Goal: Task Accomplishment & Management: Complete application form

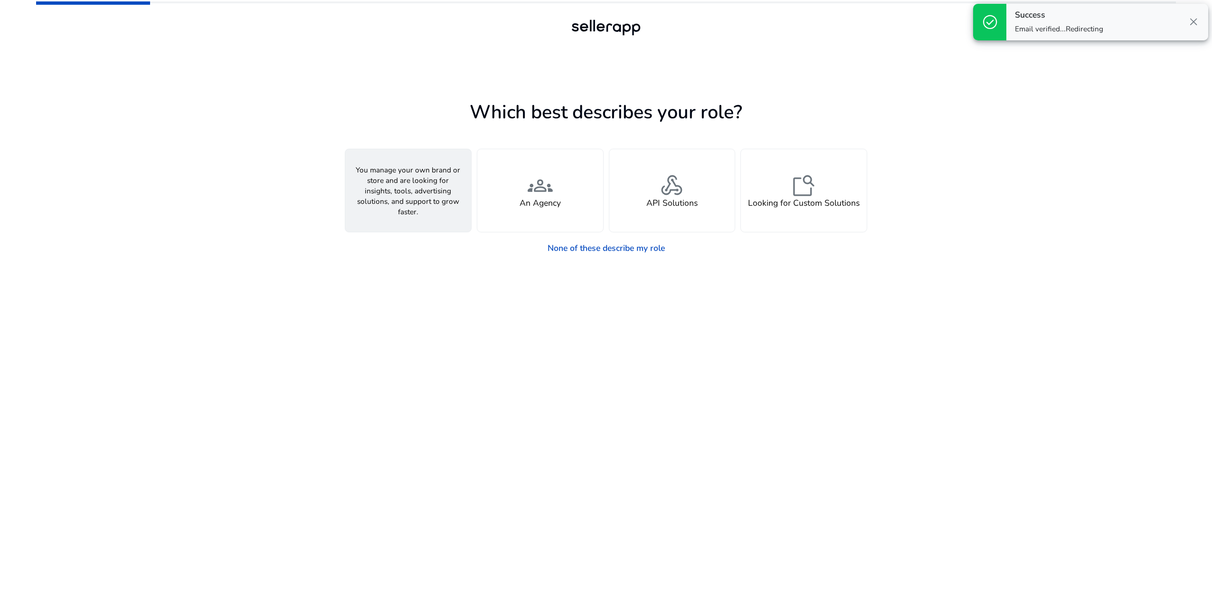
click at [425, 191] on div "person A Seller" at bounding box center [408, 190] width 126 height 83
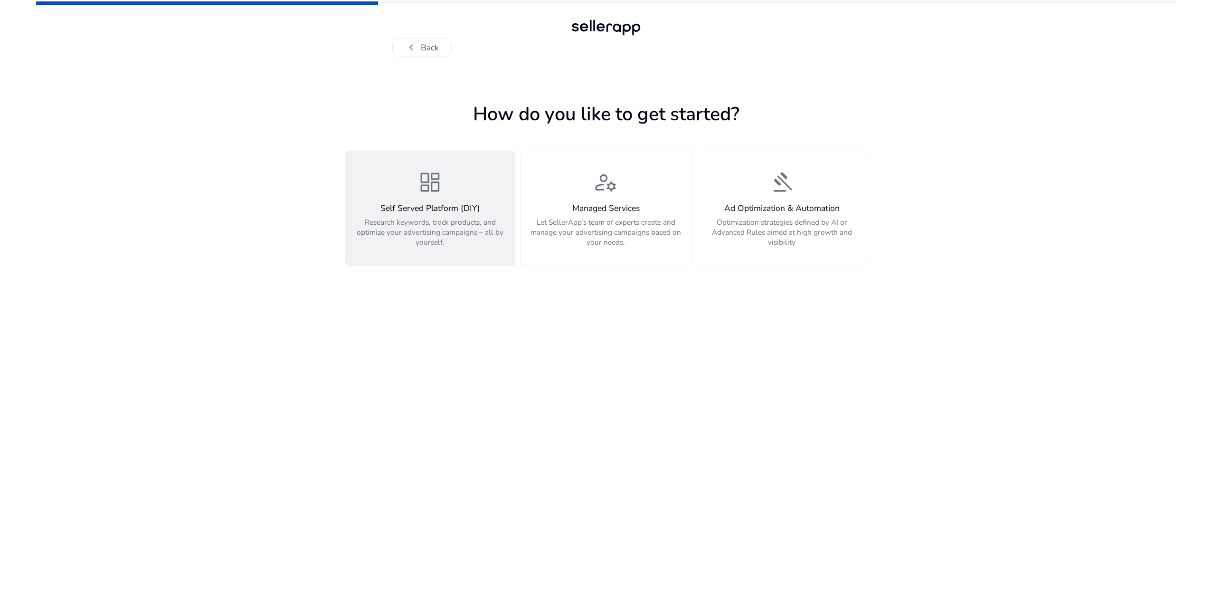
click at [431, 223] on p "Research keywords, track products, and optimize your advertising campaigns – al…" at bounding box center [430, 232] width 157 height 30
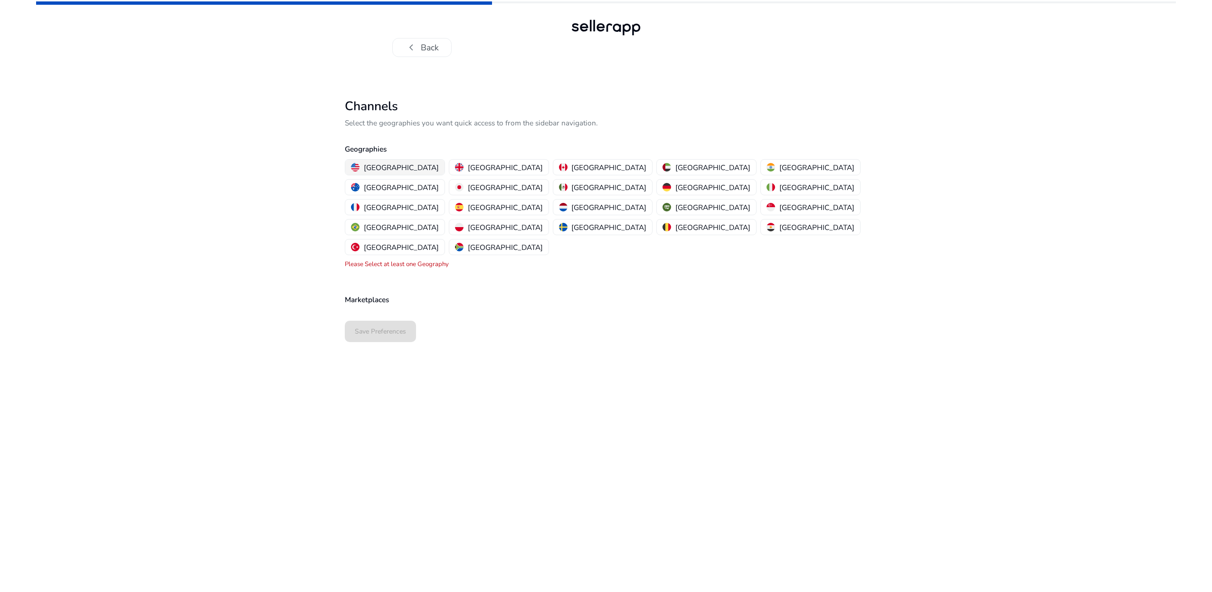
click at [383, 167] on p "[GEOGRAPHIC_DATA]" at bounding box center [401, 167] width 75 height 10
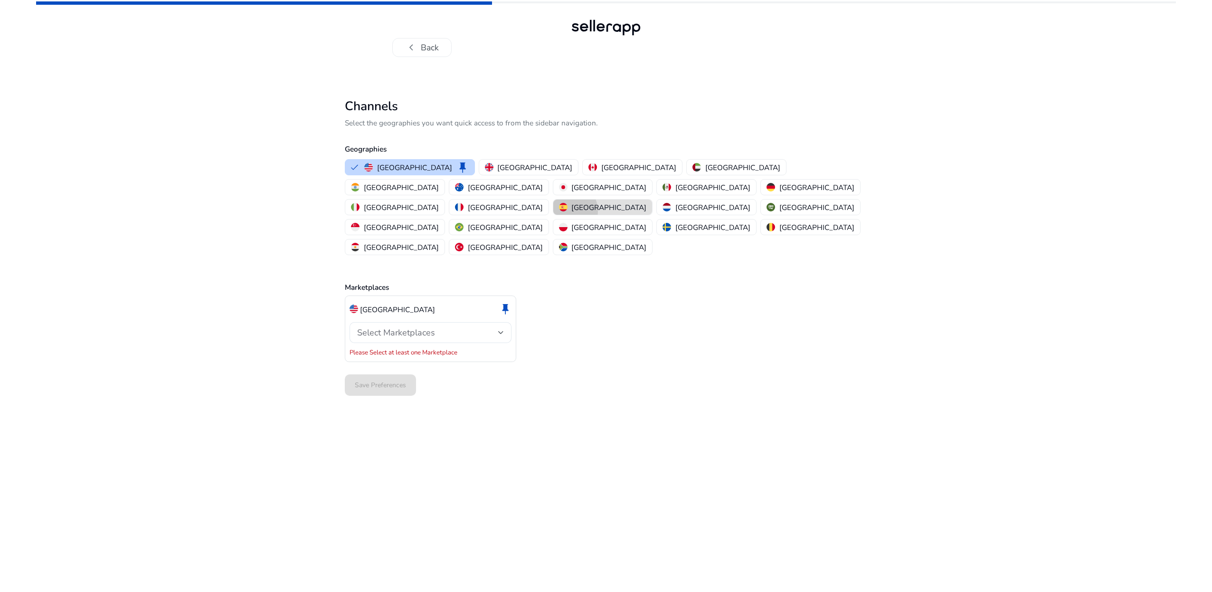
click at [565, 202] on div "[GEOGRAPHIC_DATA]" at bounding box center [603, 207] width 88 height 10
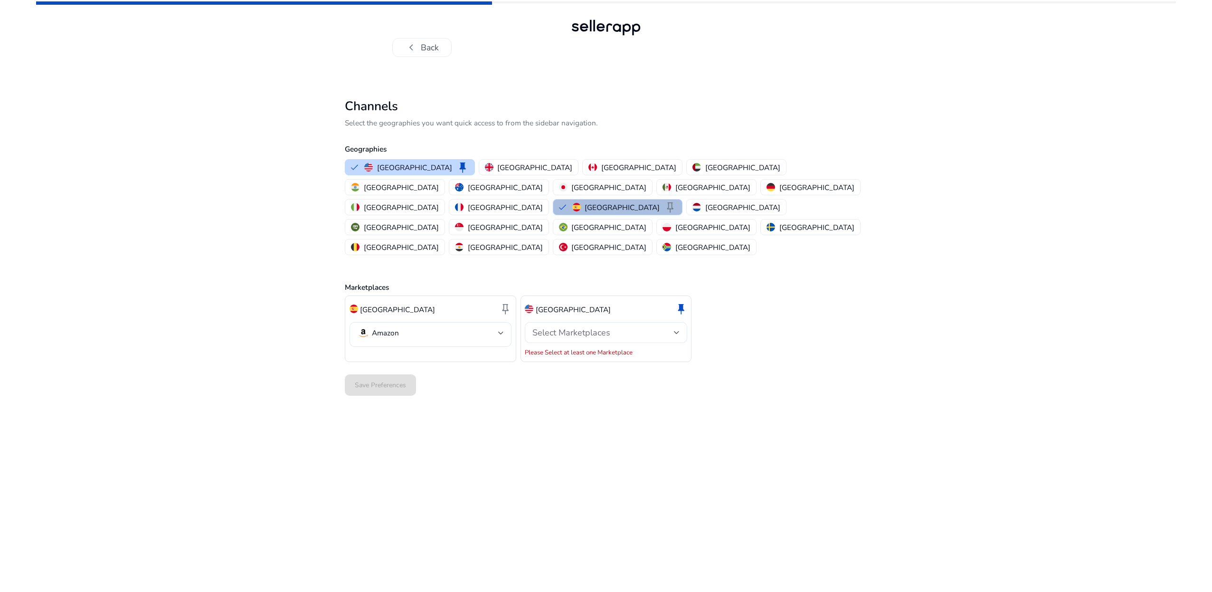
click at [596, 327] on span "Select Marketplaces" at bounding box center [572, 332] width 78 height 11
click at [591, 314] on span "Amazon" at bounding box center [614, 318] width 131 height 10
click at [609, 394] on div at bounding box center [606, 296] width 1212 height 592
click at [391, 370] on span "Save Preferences" at bounding box center [380, 375] width 51 height 10
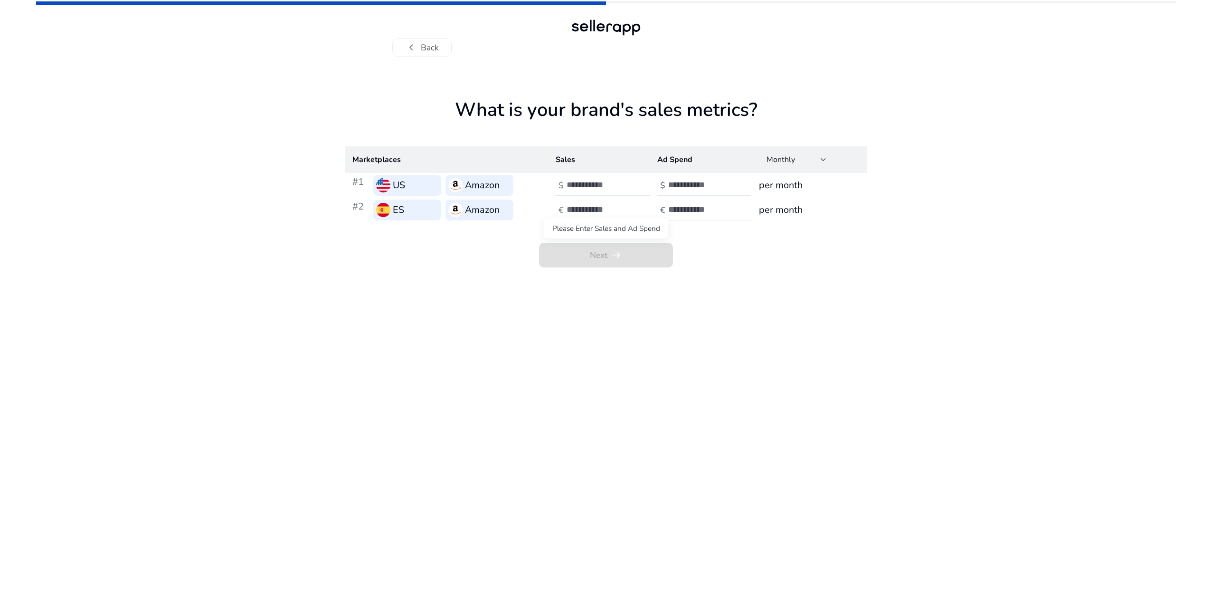
click at [638, 253] on span "Next arrow_right_alt" at bounding box center [606, 255] width 134 height 25
